Goal: Check status: Check status

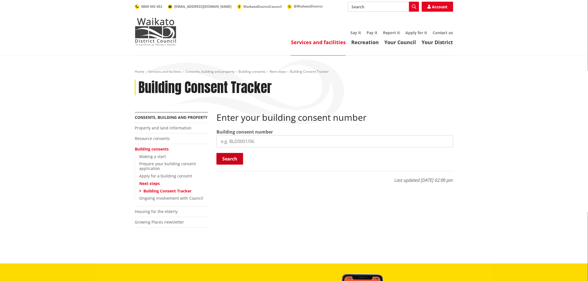
drag, startPoint x: 260, startPoint y: 141, endPoint x: 239, endPoint y: 155, distance: 24.6
click at [260, 141] on input "search" at bounding box center [335, 141] width 237 height 12
paste input "BLD0206/26"
type input "BLD0206/26"
click at [235, 157] on button "Search" at bounding box center [230, 159] width 27 height 12
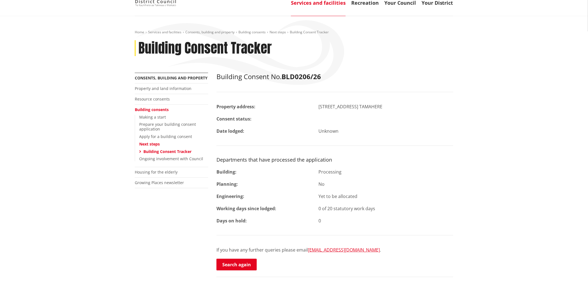
scroll to position [62, 0]
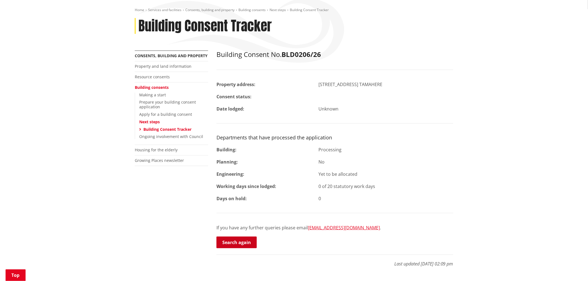
click at [246, 237] on link "Search again" at bounding box center [237, 243] width 40 height 12
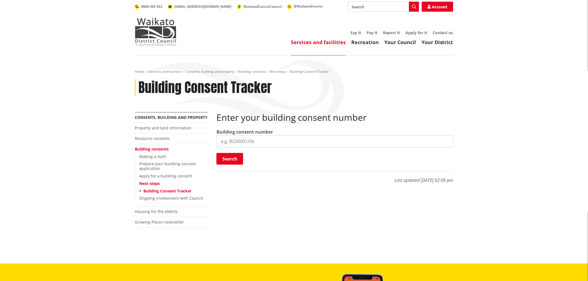
click at [242, 140] on input "search" at bounding box center [335, 141] width 237 height 12
paste input "BLD0172/26"
type input "BLD0172/26"
click at [237, 159] on button "Search" at bounding box center [230, 159] width 27 height 12
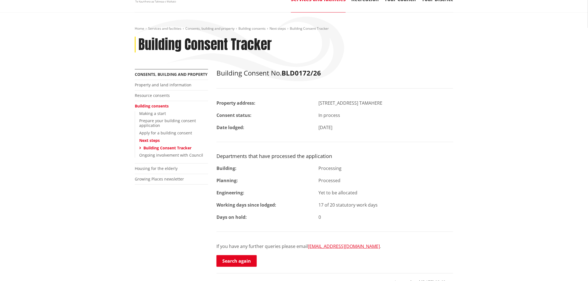
scroll to position [123, 0]
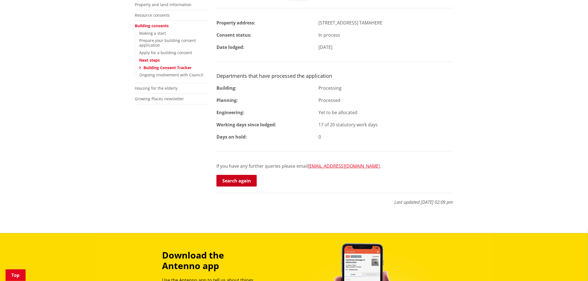
click at [237, 180] on link "Search again" at bounding box center [237, 181] width 40 height 12
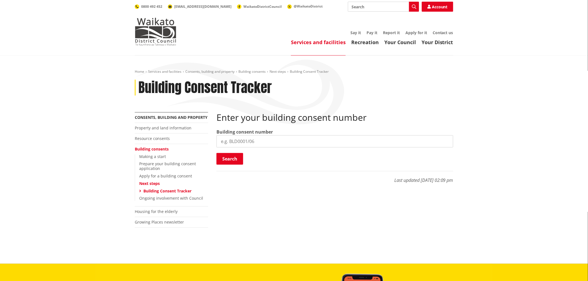
click at [242, 142] on input "search" at bounding box center [335, 141] width 237 height 12
paste input "BLD0260/26"
type input "BLD0260/26"
click at [241, 151] on div "Enter your building consent number Building consent number BLD0260/26 Search Se…" at bounding box center [335, 138] width 237 height 53
click at [236, 159] on button "Search" at bounding box center [230, 159] width 27 height 12
